Goal: Information Seeking & Learning: Learn about a topic

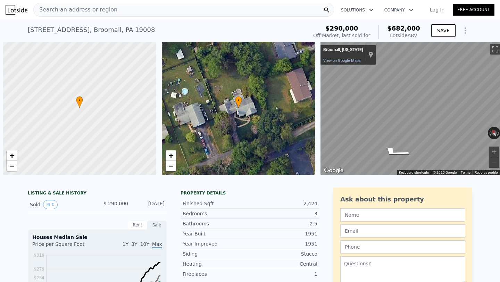
click at [87, 7] on span "Search an address or region" at bounding box center [76, 10] width 84 height 8
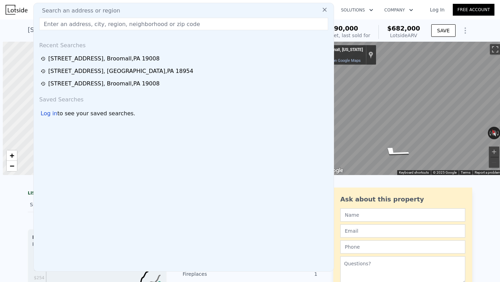
scroll to position [0, 167]
type input "[STREET_ADDRESS][PERSON_NAME]"
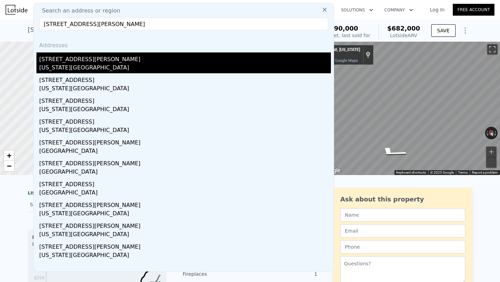
click at [94, 62] on div "[STREET_ADDRESS][PERSON_NAME]" at bounding box center [185, 57] width 292 height 11
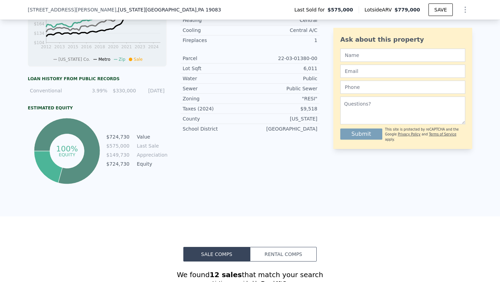
scroll to position [324, 0]
drag, startPoint x: 146, startPoint y: 137, endPoint x: 103, endPoint y: 137, distance: 43.4
click at [103, 137] on div "100% equity $724,730 Value $575,000 Last Sale $149,730 Appreciation $724,730 Eq…" at bounding box center [97, 151] width 139 height 69
click at [114, 121] on div "100% equity $724,730 Value $575,000 Last Sale $149,730 Appreciation $724,730 Eq…" at bounding box center [97, 151] width 139 height 69
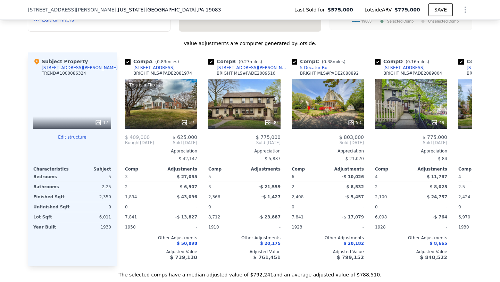
scroll to position [697, 0]
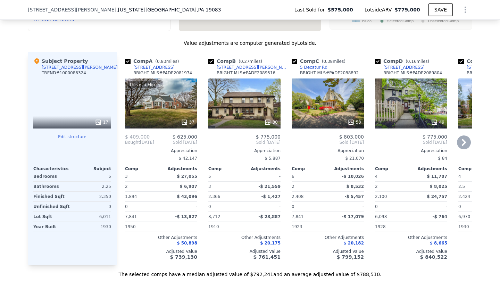
click at [309, 66] on div "5 Decatur Rd" at bounding box center [313, 68] width 27 height 6
click at [465, 143] on icon at bounding box center [464, 142] width 4 height 7
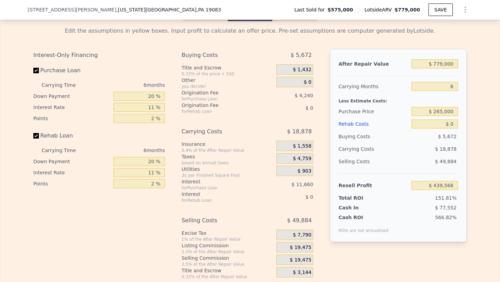
scroll to position [1039, 0]
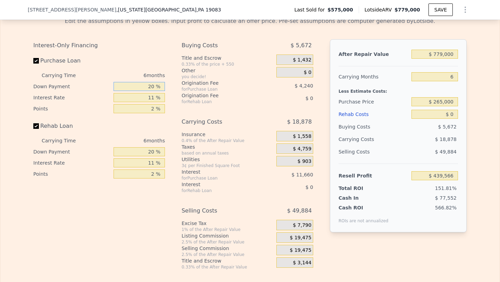
drag, startPoint x: 145, startPoint y: 84, endPoint x: 191, endPoint y: 85, distance: 45.9
click at [191, 85] on div "Interest-Only Financing Purchase Loan Carrying Time 6 months Down Payment 20 % …" at bounding box center [249, 154] width 433 height 231
click at [147, 71] on div "6 months" at bounding box center [127, 75] width 75 height 11
drag, startPoint x: 150, startPoint y: 87, endPoint x: 155, endPoint y: 88, distance: 5.3
click at [155, 88] on input "20 %" at bounding box center [139, 86] width 51 height 9
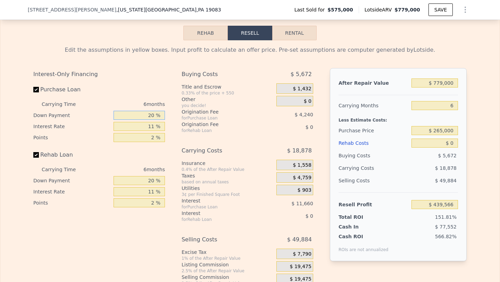
scroll to position [1008, 0]
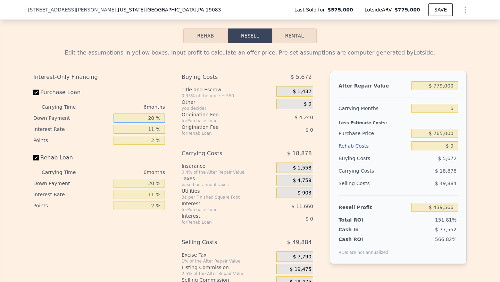
click at [247, 32] on button "Resell" at bounding box center [250, 35] width 44 height 15
click at [214, 39] on button "Rehab" at bounding box center [205, 35] width 44 height 15
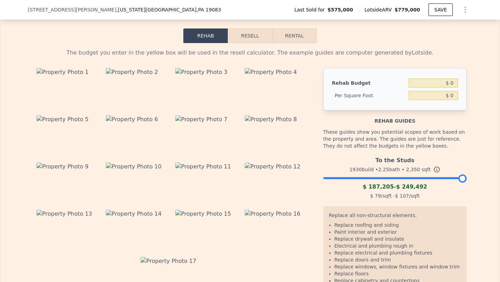
click at [240, 33] on button "Resell" at bounding box center [250, 35] width 44 height 15
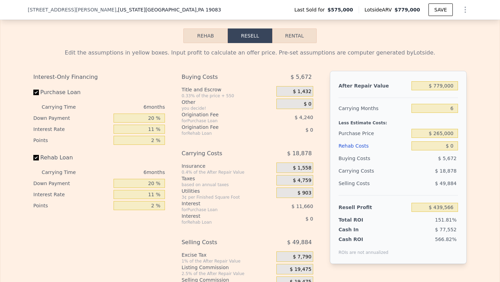
click at [202, 33] on button "Rehab" at bounding box center [205, 35] width 44 height 15
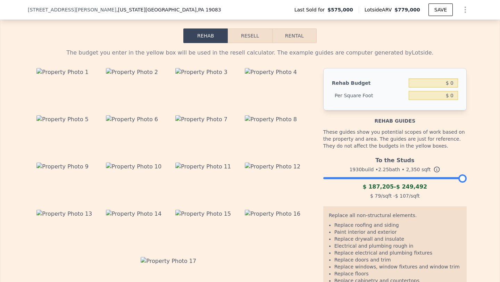
click at [237, 33] on button "Resell" at bounding box center [250, 35] width 44 height 15
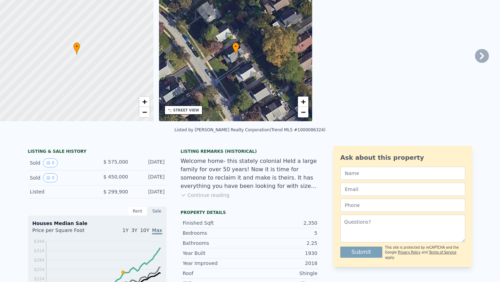
scroll to position [0, 0]
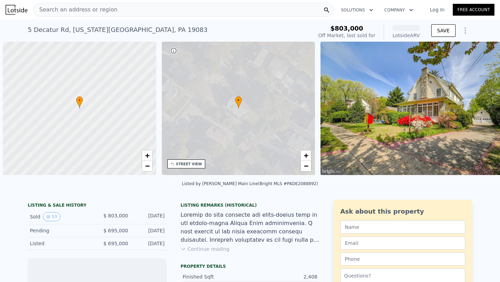
scroll to position [0, 3]
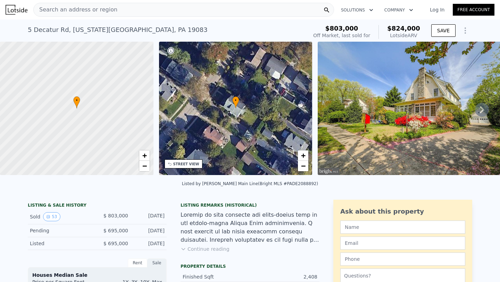
click at [482, 108] on icon at bounding box center [482, 109] width 4 height 7
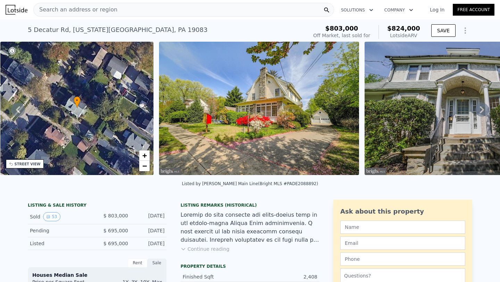
click at [482, 108] on icon at bounding box center [482, 109] width 4 height 7
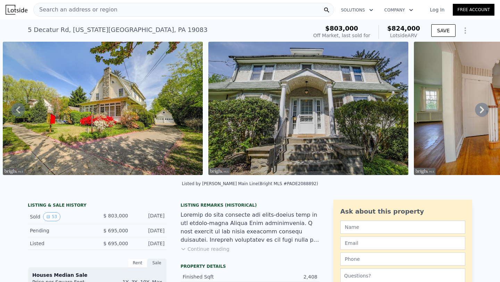
click at [482, 108] on icon at bounding box center [482, 109] width 4 height 7
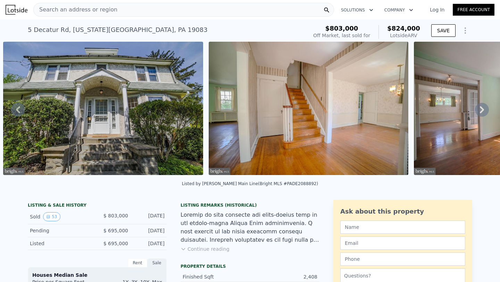
click at [482, 108] on icon at bounding box center [482, 109] width 4 height 7
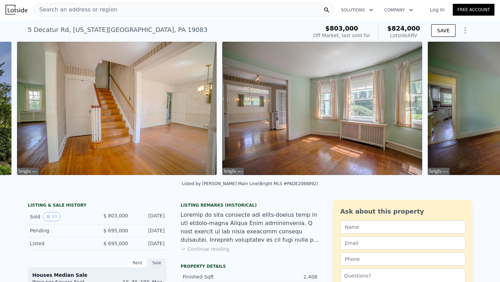
scroll to position [0, 729]
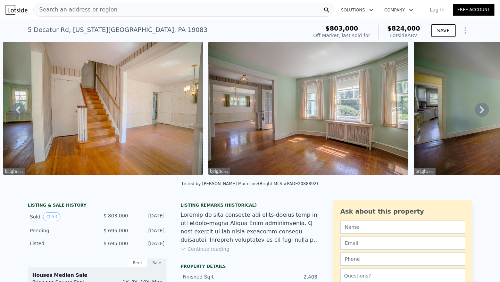
click at [482, 108] on icon at bounding box center [482, 109] width 4 height 7
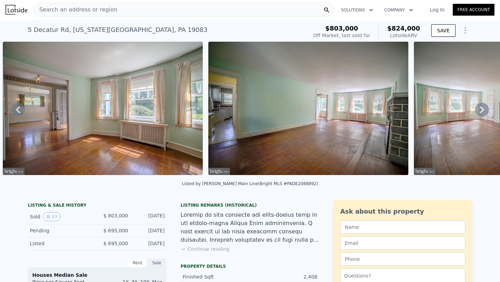
click at [482, 108] on icon at bounding box center [482, 109] width 4 height 7
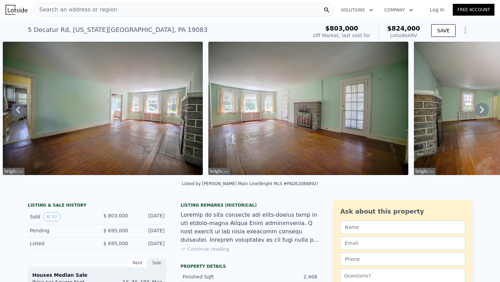
click at [482, 108] on icon at bounding box center [482, 109] width 4 height 7
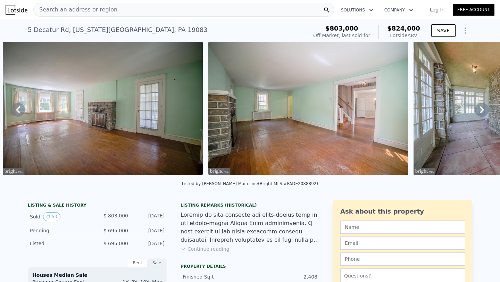
click at [482, 108] on icon at bounding box center [482, 109] width 4 height 7
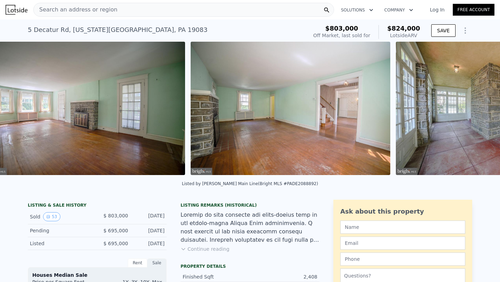
scroll to position [0, 1551]
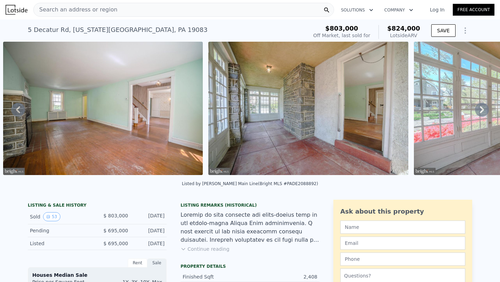
click at [482, 108] on icon at bounding box center [482, 109] width 4 height 7
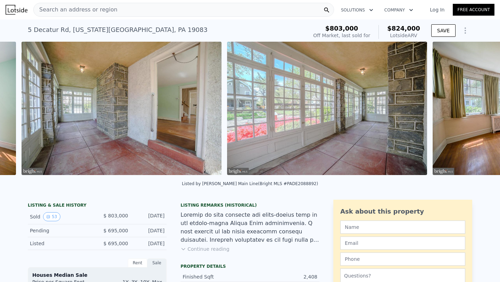
scroll to position [0, 1757]
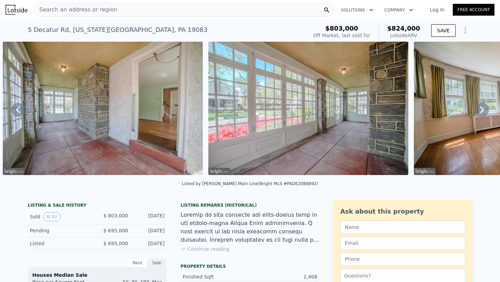
click at [482, 108] on icon at bounding box center [482, 109] width 4 height 7
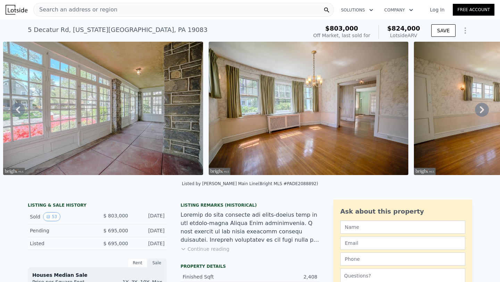
click at [482, 108] on icon at bounding box center [482, 109] width 4 height 7
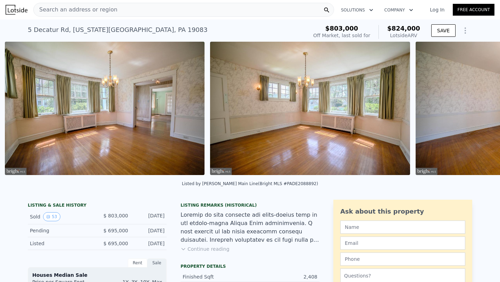
scroll to position [0, 2167]
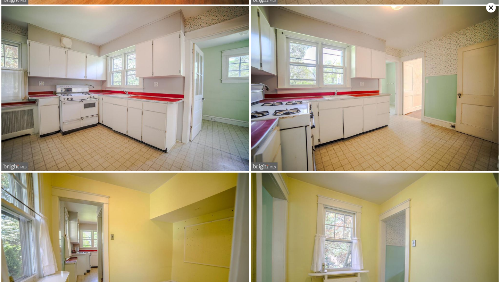
scroll to position [1167, 0]
